Goal: Task Accomplishment & Management: Complete application form

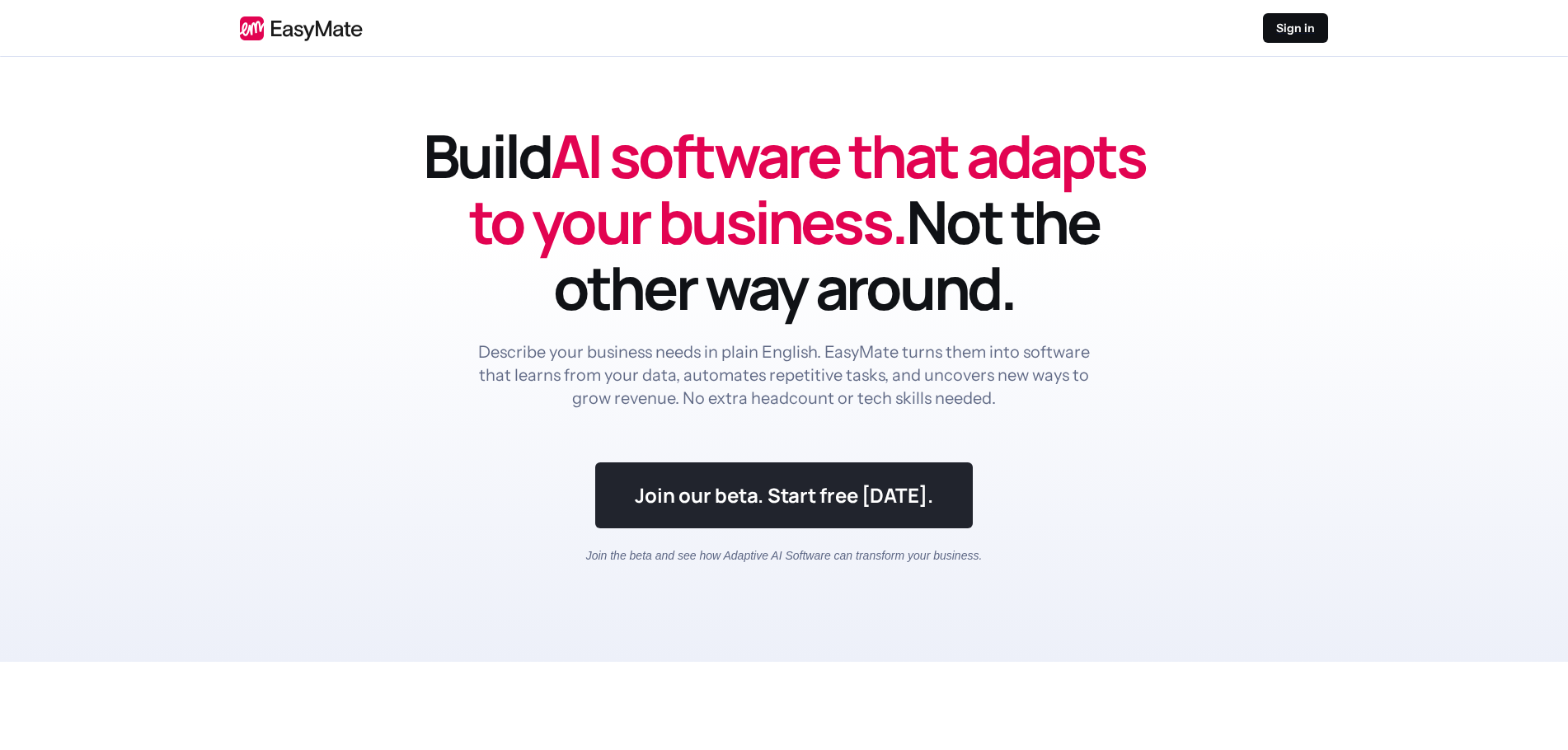
click at [886, 523] on link at bounding box center [784, 495] width 377 height 65
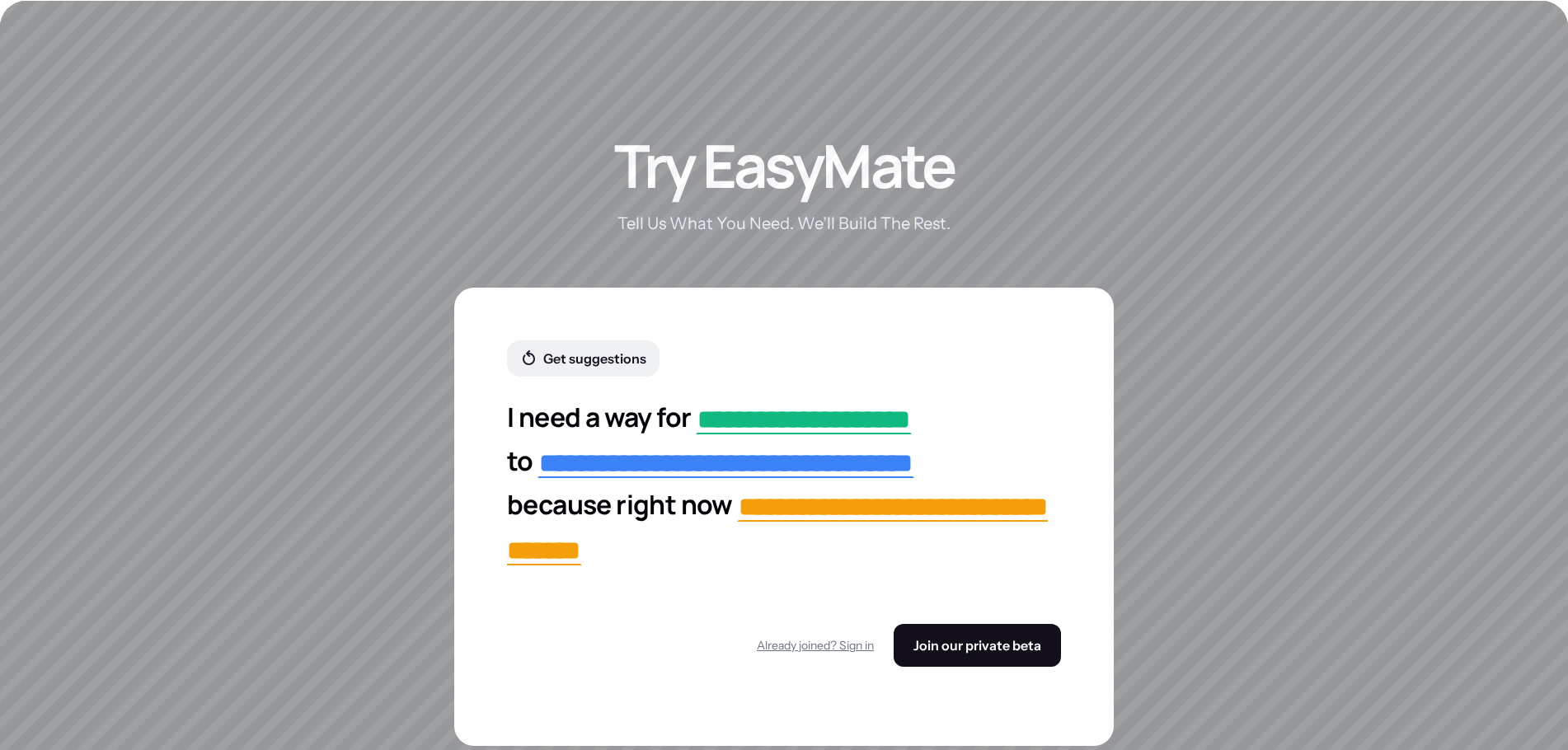
scroll to position [2899, 0]
click at [934, 637] on span "Join our private beta" at bounding box center [977, 645] width 128 height 17
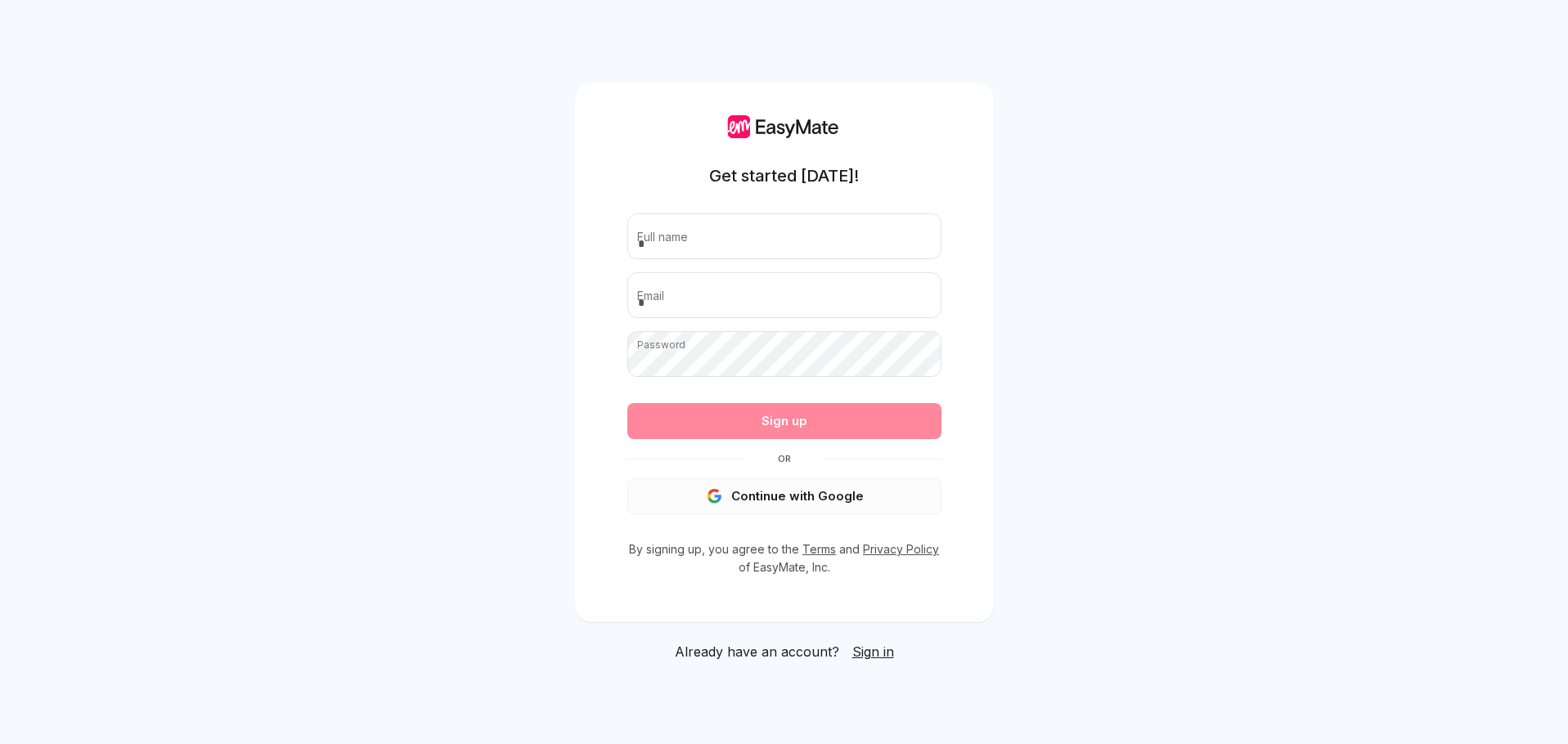
click at [783, 498] on button "Continue with Google" at bounding box center [784, 496] width 314 height 36
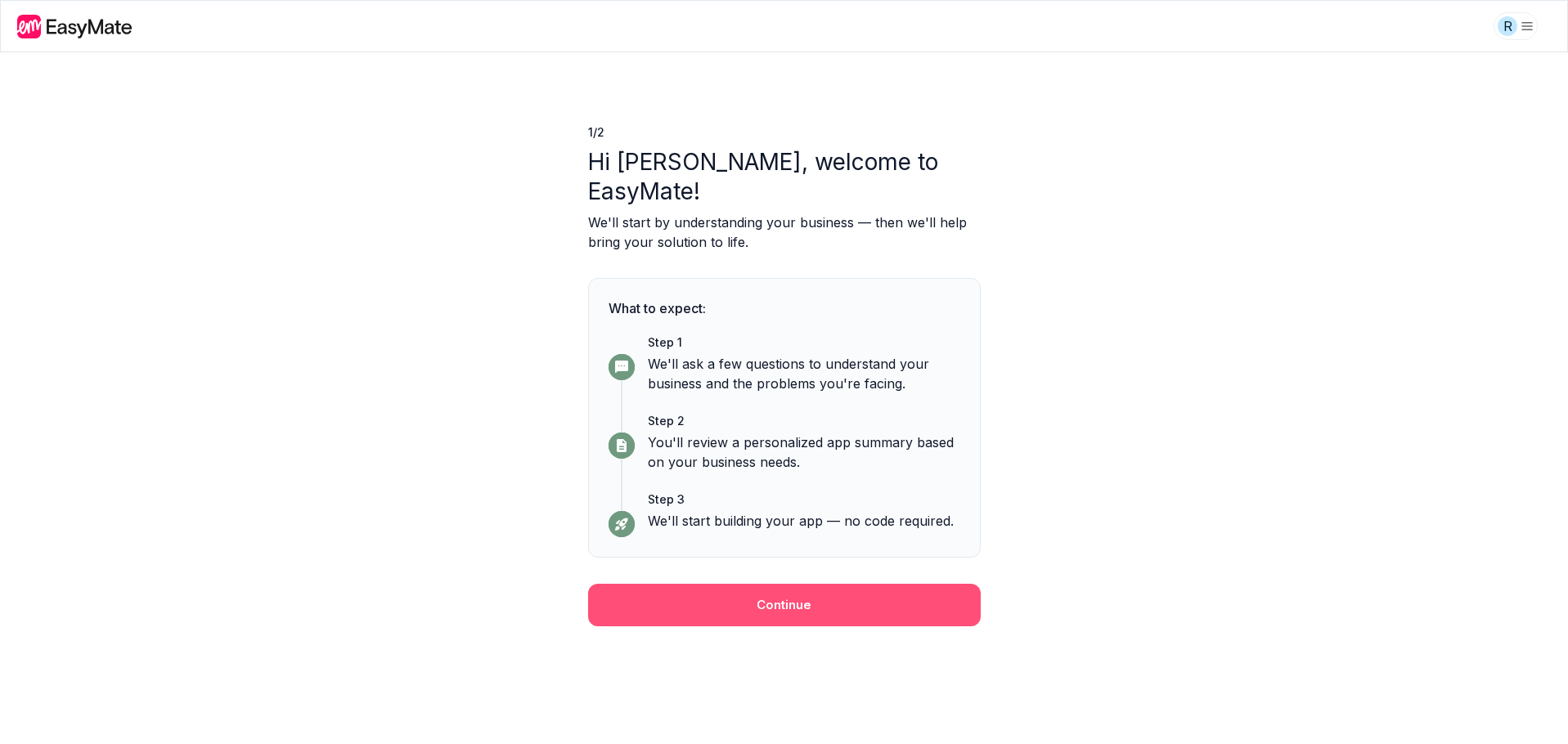
click at [920, 584] on button "Continue" at bounding box center [784, 604] width 393 height 42
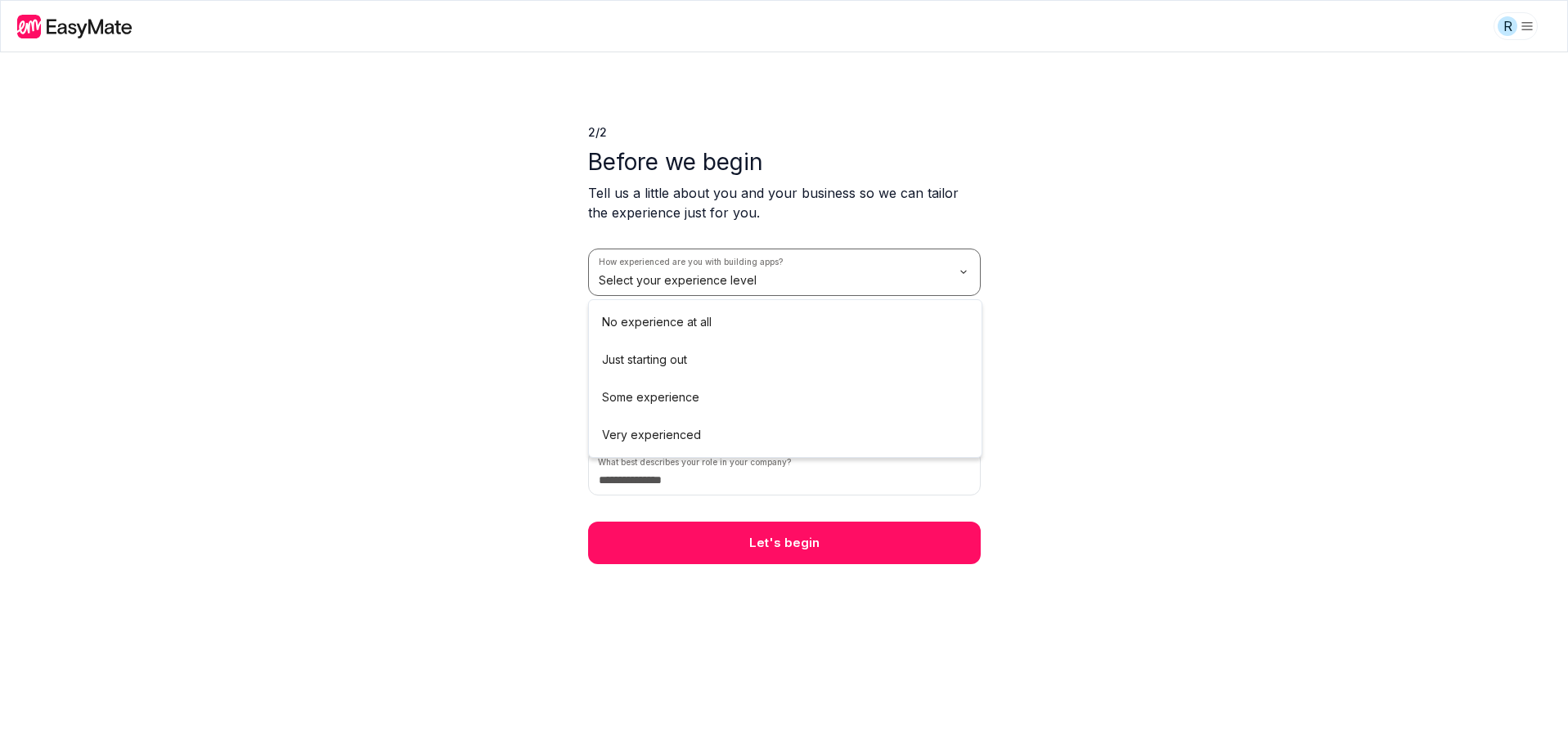
click at [964, 279] on html "R 2 / 2 Before we begin Tell us a little about you and your business so we can …" at bounding box center [784, 372] width 1568 height 744
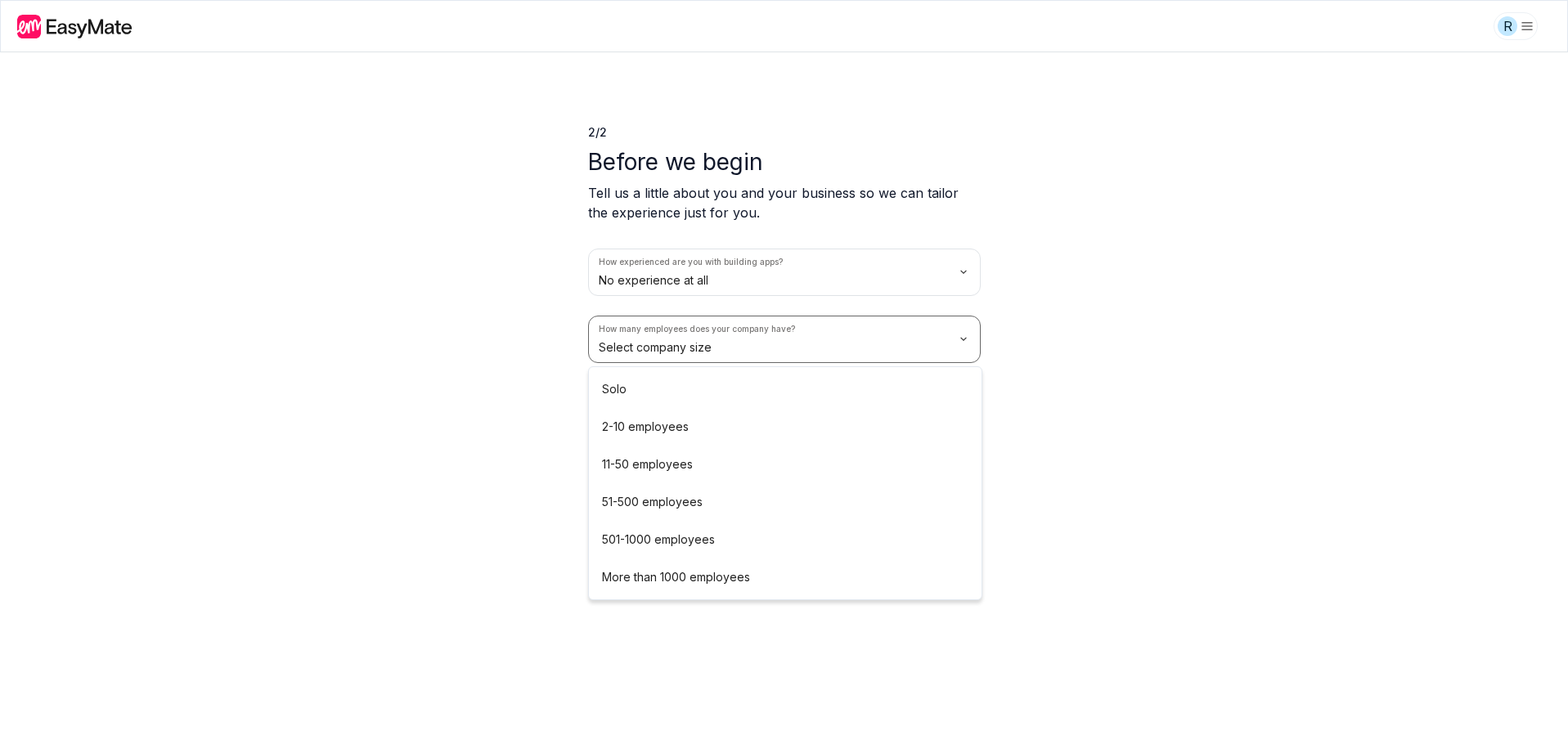
click at [962, 343] on html "R 2 / 2 Before we begin Tell us a little about you and your business so we can …" at bounding box center [784, 372] width 1568 height 744
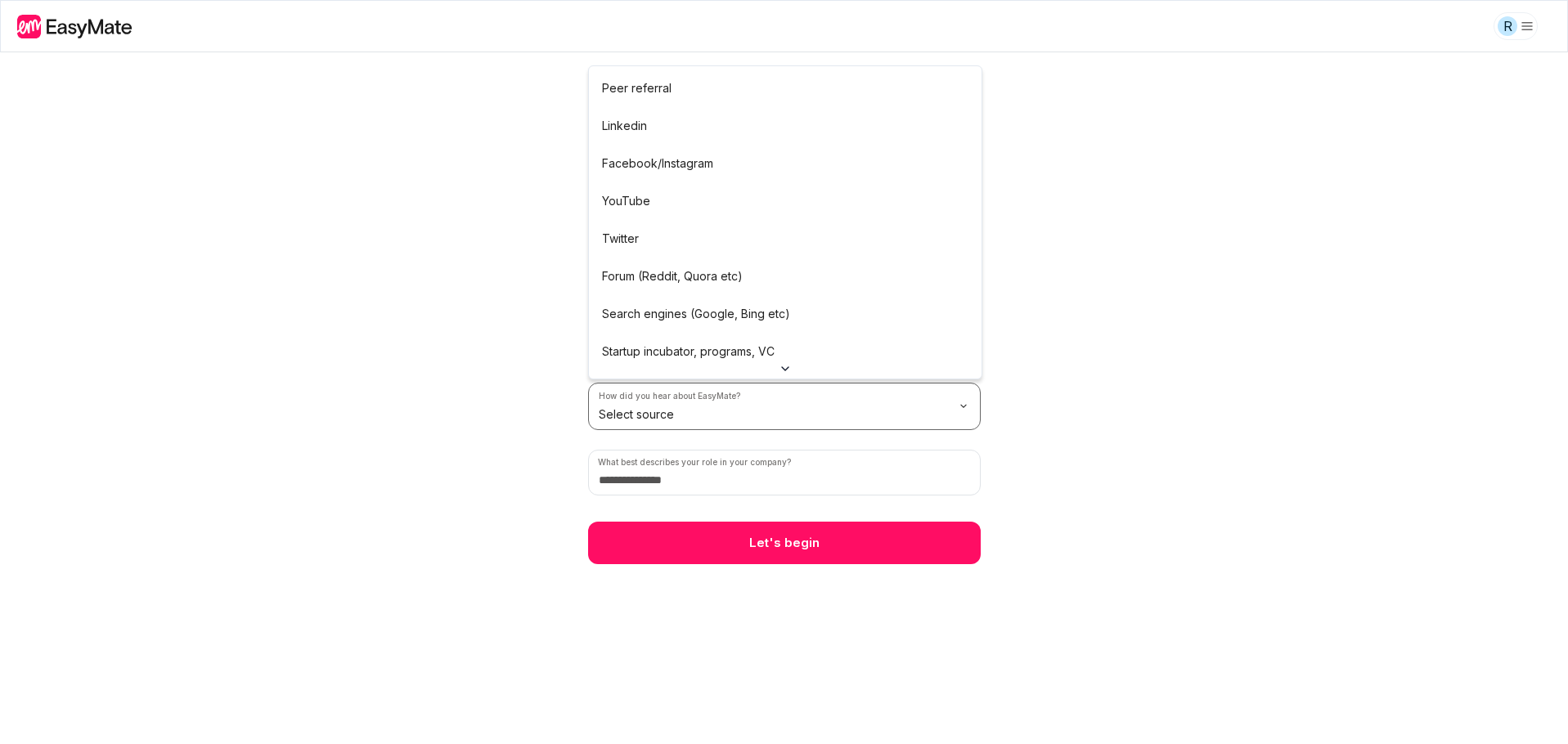
click at [949, 405] on html "R 2 / 2 Before we begin Tell us a little about you and your business so we can …" at bounding box center [784, 372] width 1568 height 744
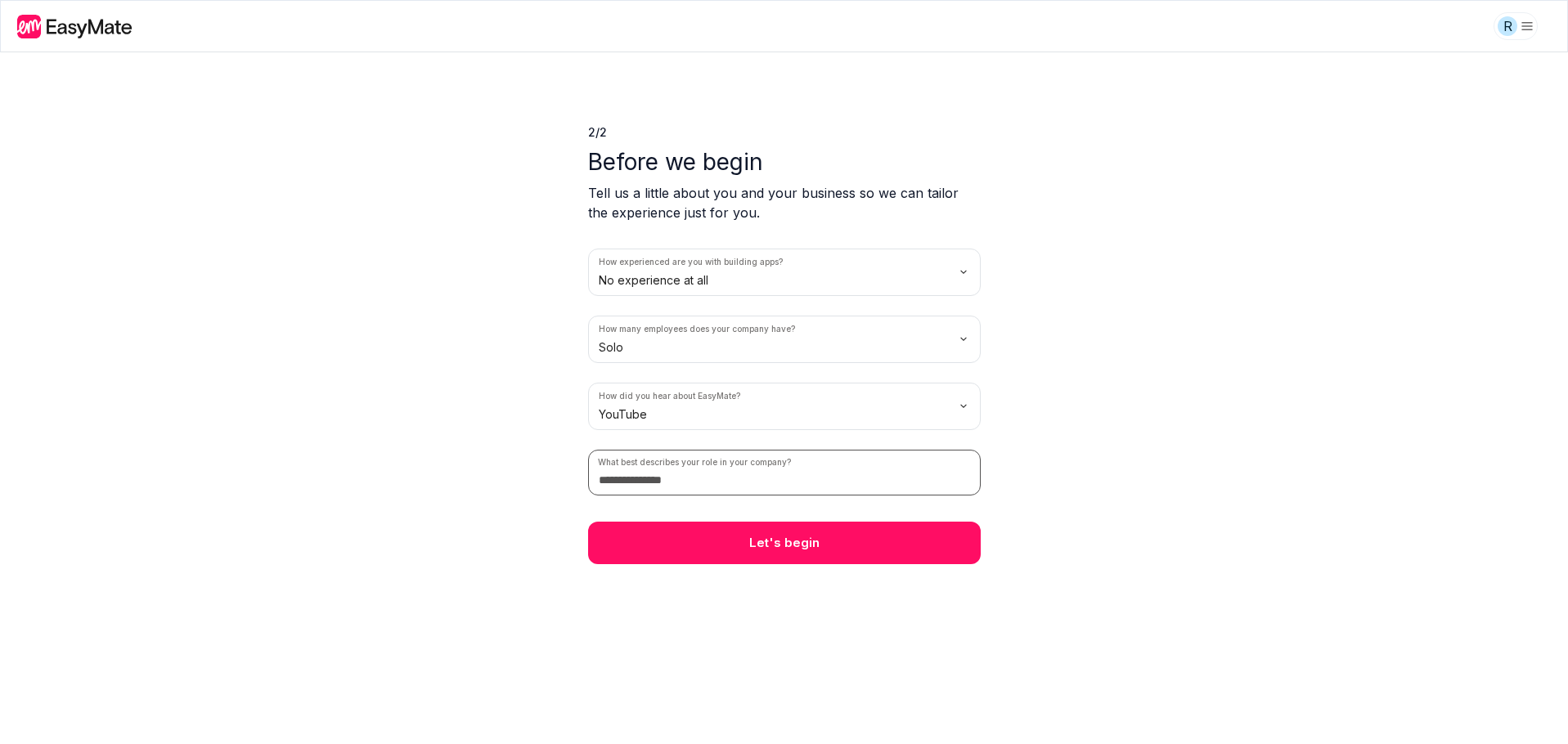
click at [957, 482] on input at bounding box center [784, 472] width 393 height 46
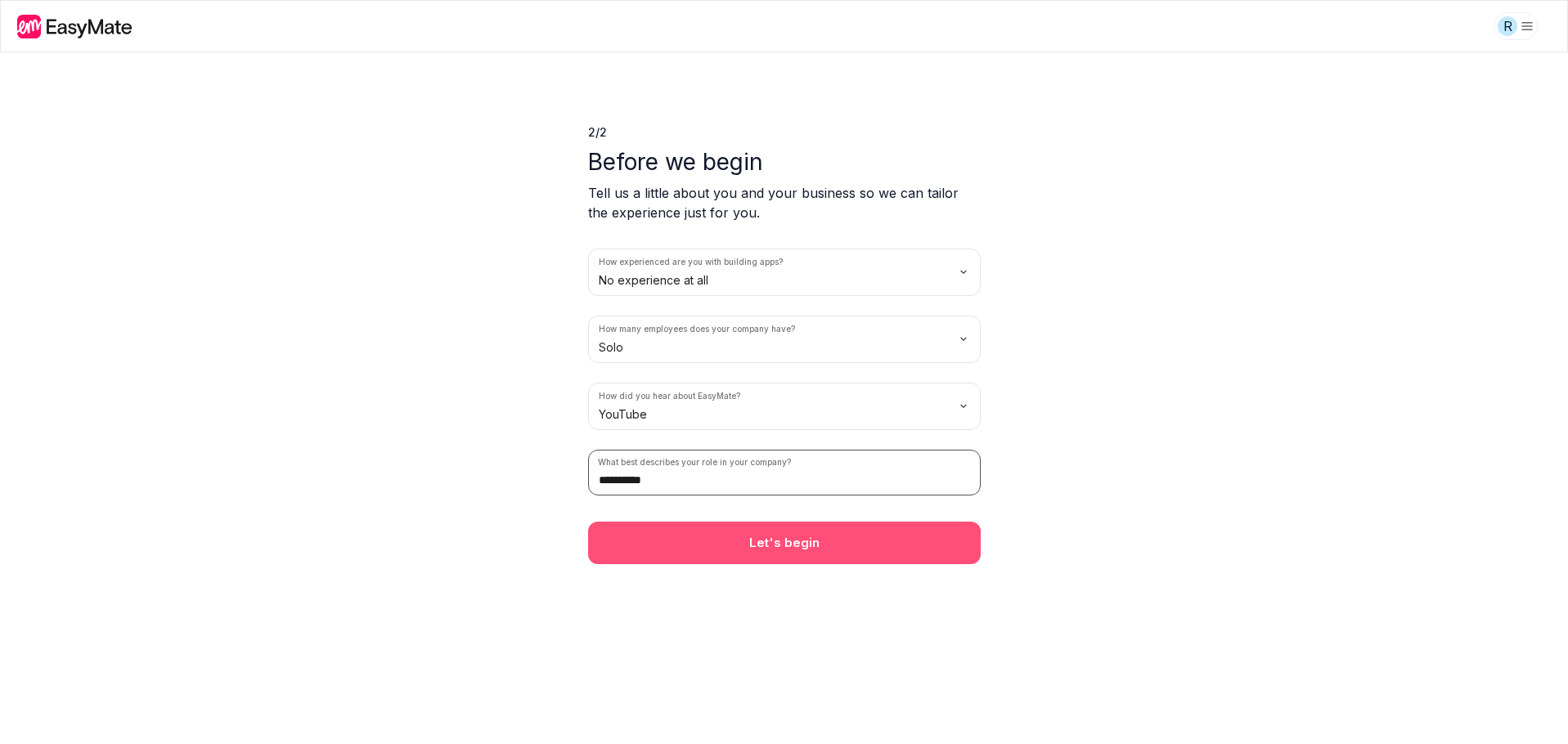
type input "**********"
click at [834, 545] on button "Let's begin" at bounding box center [784, 542] width 393 height 42
